Goal: Participate in discussion: Engage in conversation with other users on a specific topic

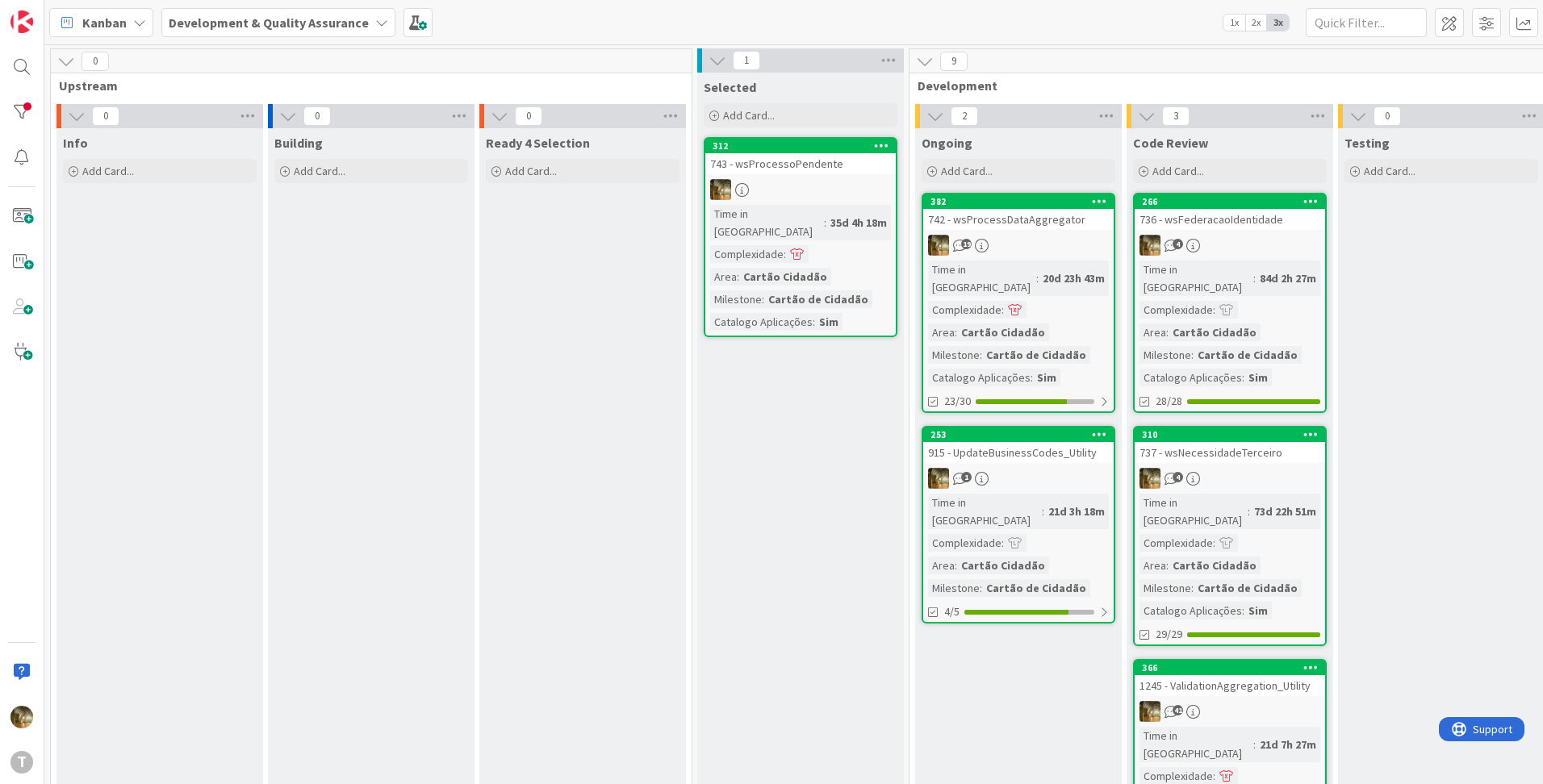
click at [1020, 215] on div "742 - wsProcessDataAggregator" at bounding box center [1018, 219] width 190 height 21
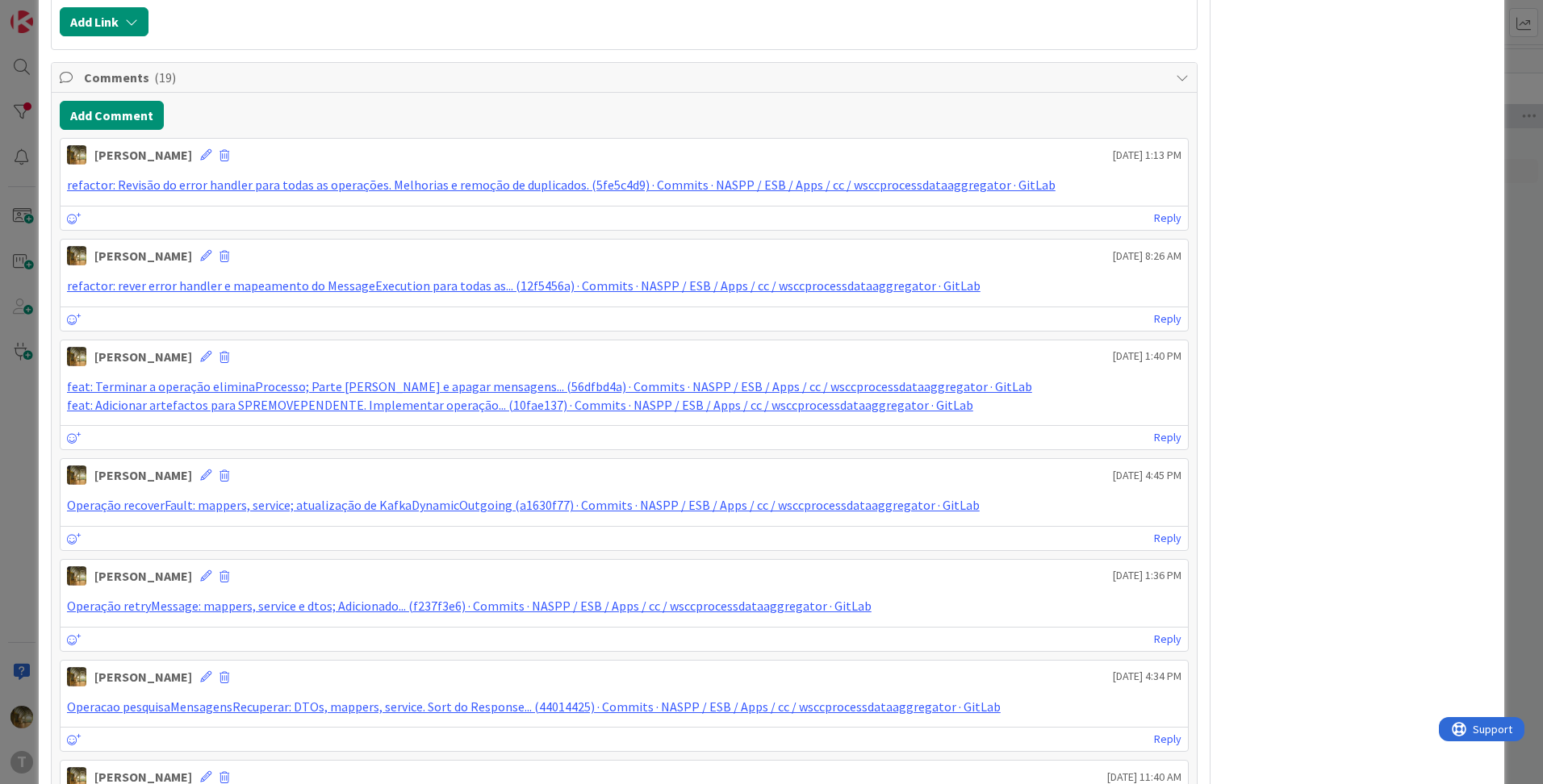
scroll to position [1345, 0]
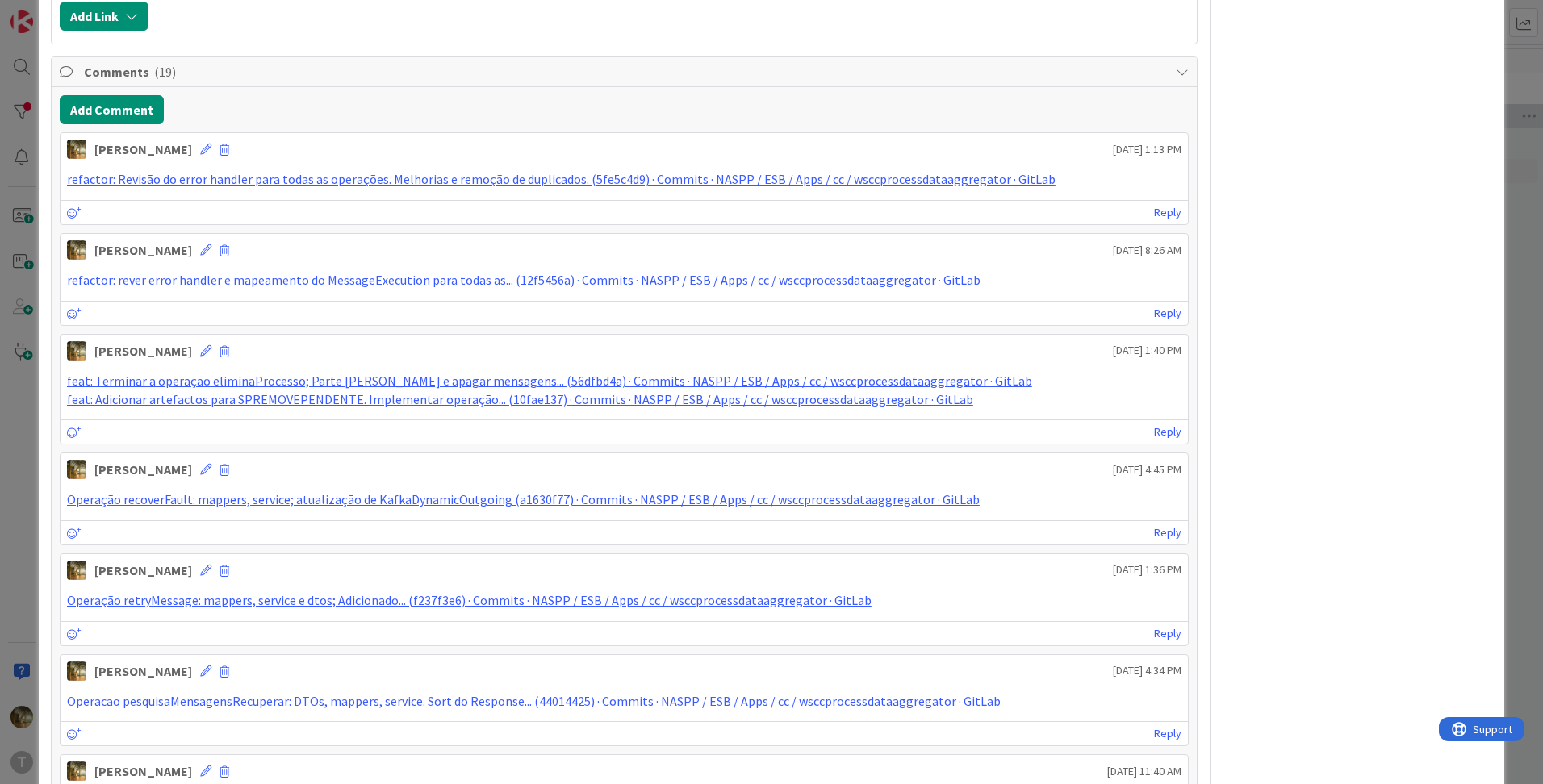
click at [109, 99] on button "Add Comment" at bounding box center [111, 109] width 104 height 29
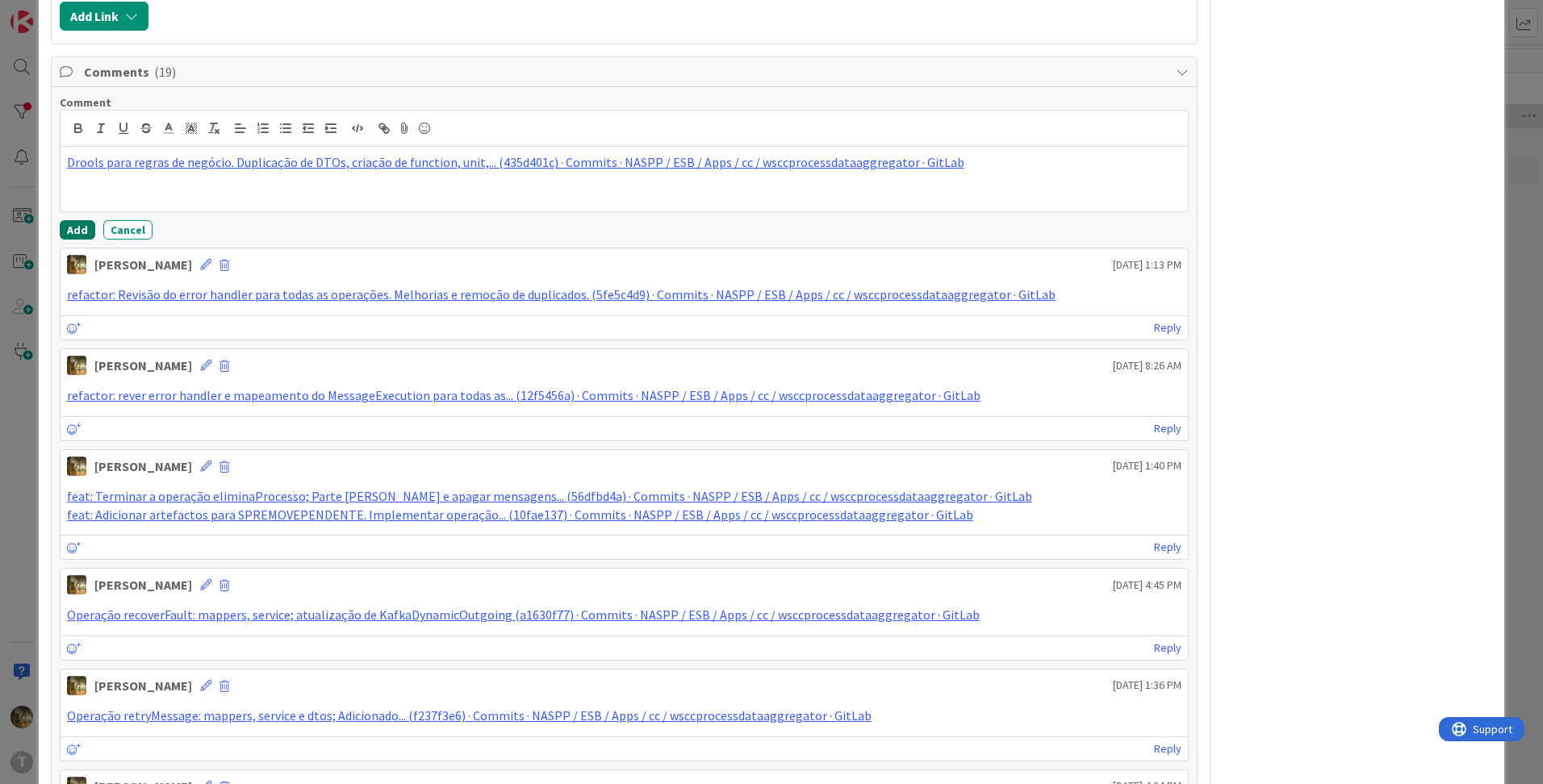
click at [67, 233] on button "Add" at bounding box center [77, 230] width 36 height 19
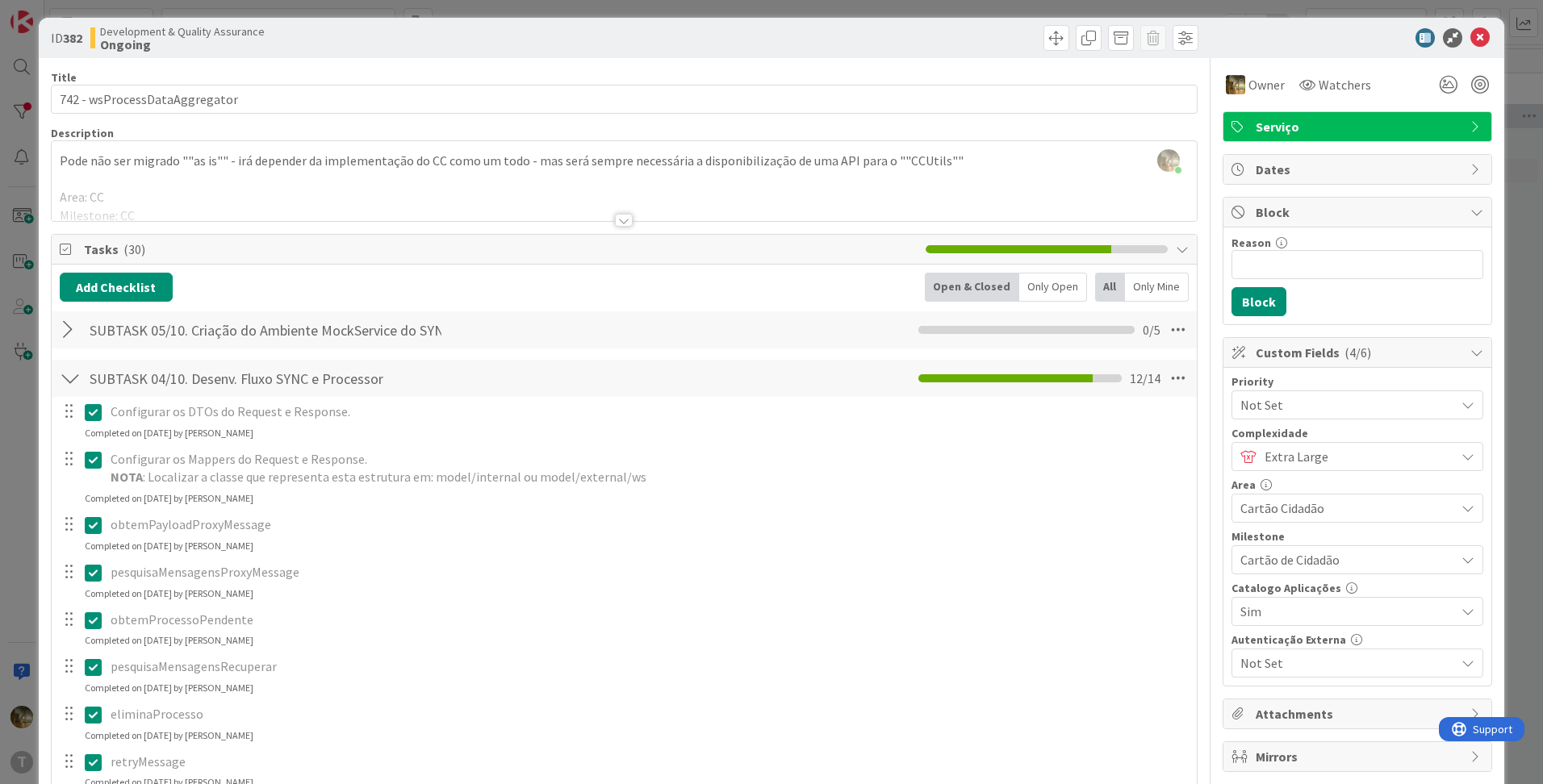
scroll to position [0, 0]
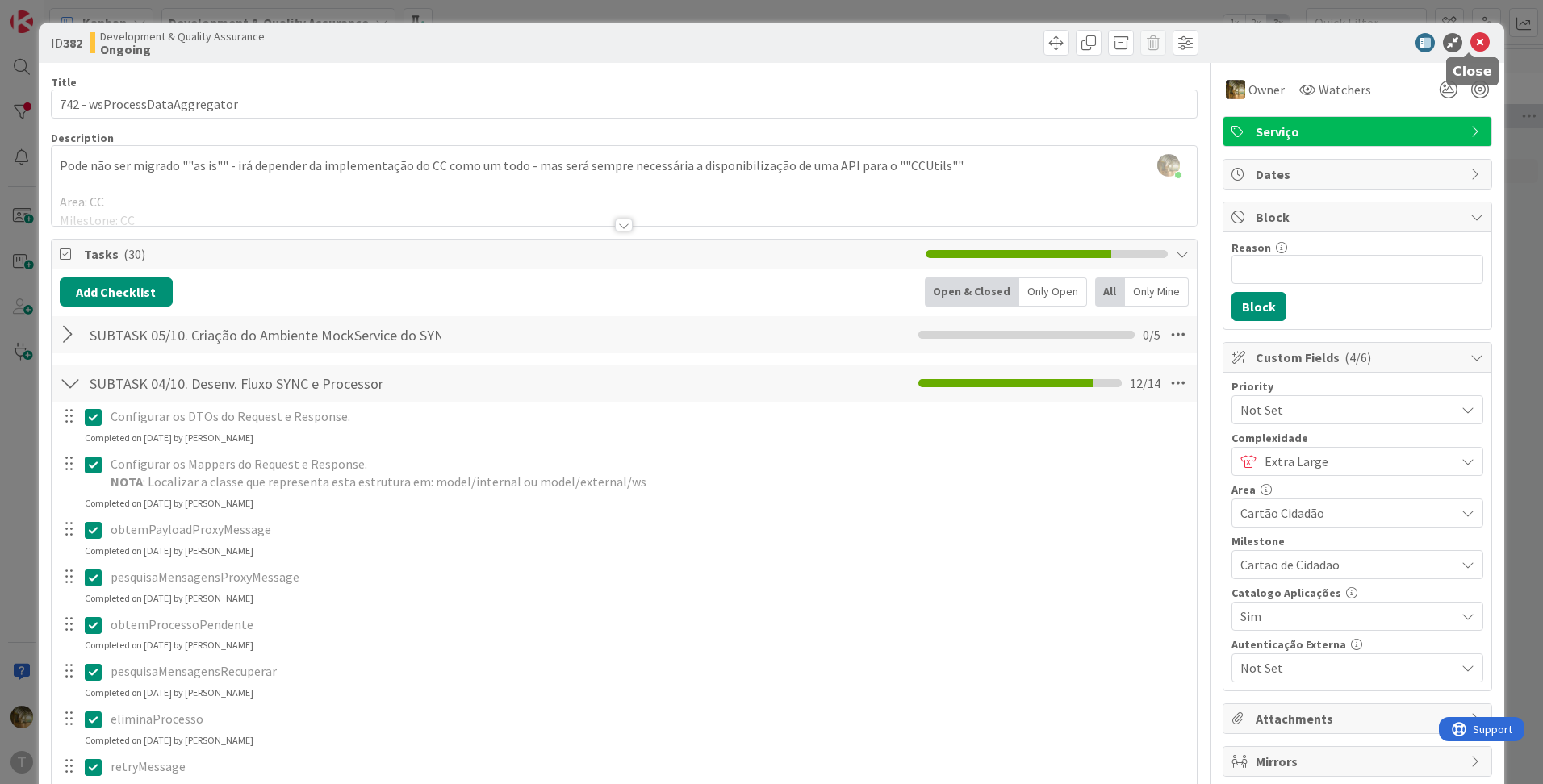
click at [1471, 46] on icon at bounding box center [1480, 43] width 19 height 19
